Goal: Transaction & Acquisition: Purchase product/service

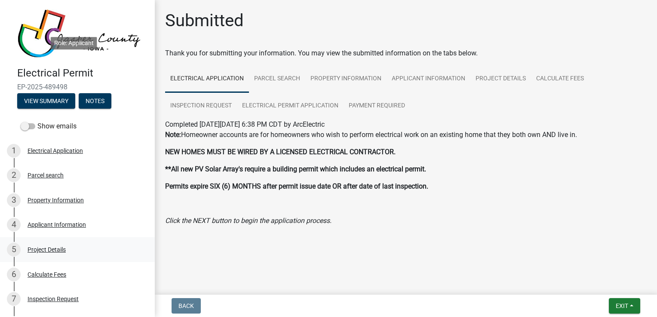
scroll to position [201, 0]
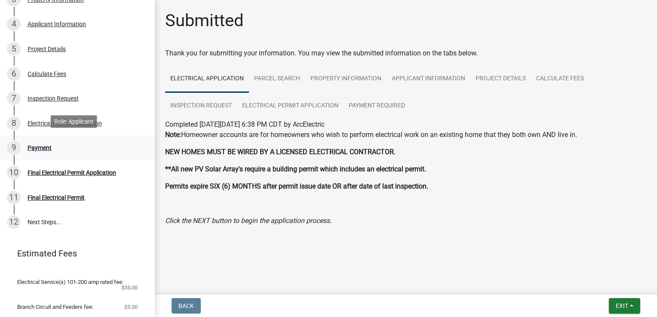
click at [41, 146] on div "Payment" at bounding box center [40, 148] width 24 height 6
click at [46, 145] on div "Payment" at bounding box center [40, 148] width 24 height 6
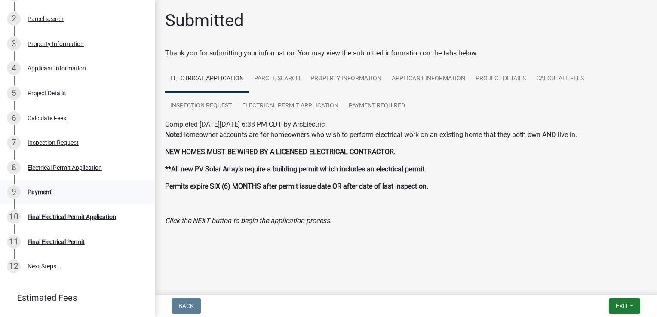
scroll to position [156, 0]
click at [38, 195] on div "9 Payment" at bounding box center [74, 193] width 134 height 14
click at [40, 190] on div "Payment" at bounding box center [40, 193] width 24 height 6
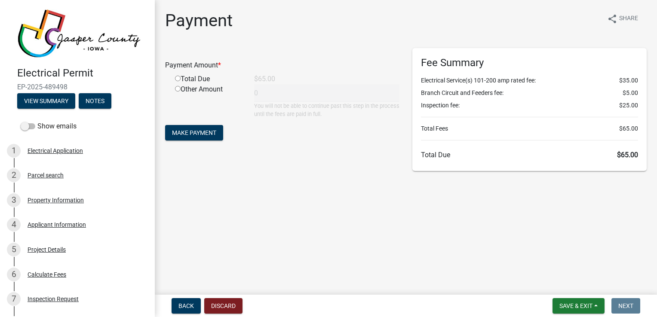
click at [179, 78] on input "radio" at bounding box center [178, 79] width 6 height 6
radio input "true"
type input "65"
click at [206, 128] on button "Make Payment" at bounding box center [194, 132] width 58 height 15
